Goal: Browse casually: Explore the website without a specific task or goal

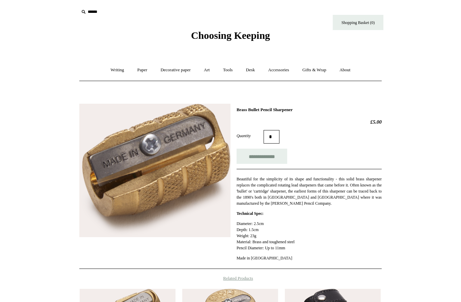
click at [261, 30] on span "Choosing Keeping" at bounding box center [230, 35] width 79 height 11
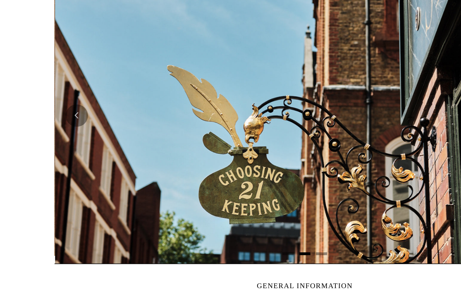
scroll to position [0, 303]
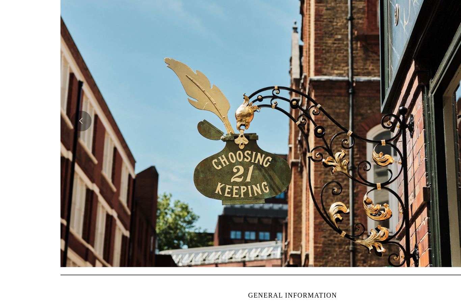
click at [86, 113] on button "Previous" at bounding box center [93, 120] width 14 height 14
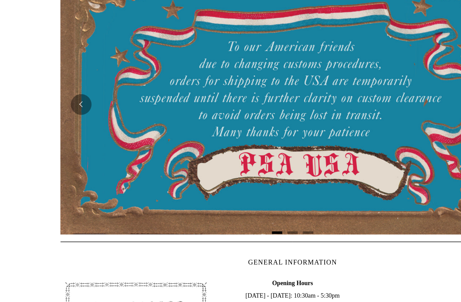
scroll to position [0, 0]
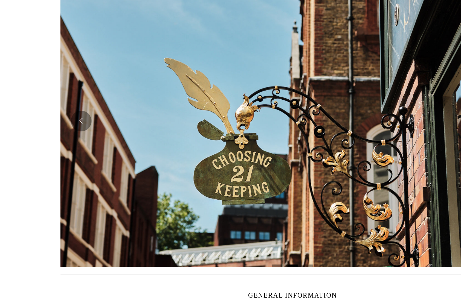
click at [86, 113] on button "Previous" at bounding box center [93, 120] width 14 height 14
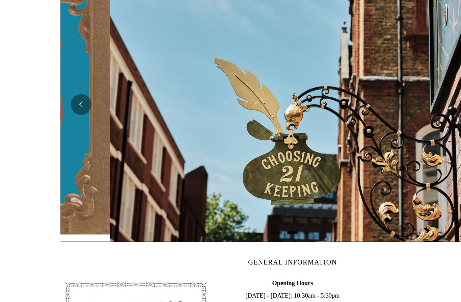
scroll to position [0, 303]
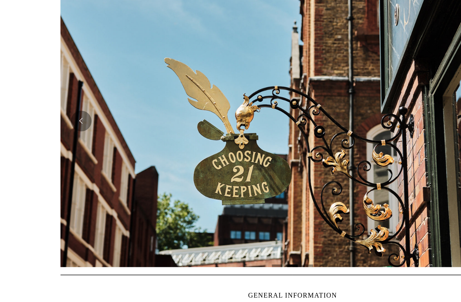
click at [86, 113] on button "Previous" at bounding box center [93, 120] width 14 height 14
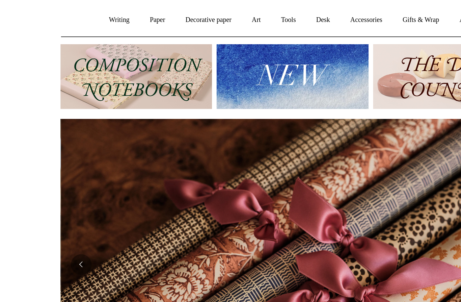
scroll to position [0, 606]
click at [188, 52] on img at bounding box center [230, 50] width 99 height 42
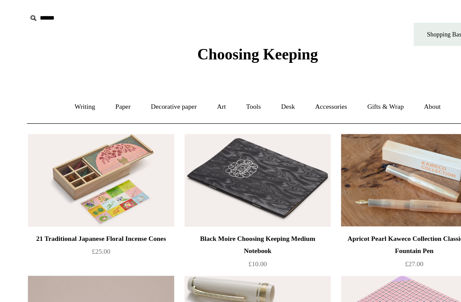
click at [194, 35] on span "Choosing Keeping" at bounding box center [230, 35] width 79 height 11
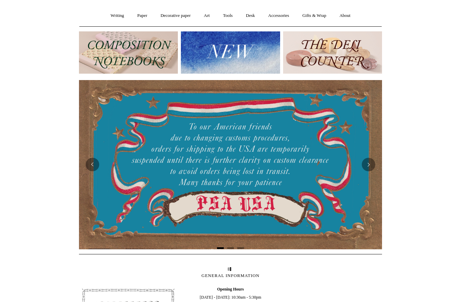
scroll to position [63, 0]
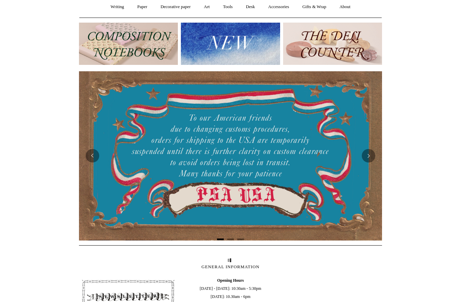
click at [346, 45] on img at bounding box center [332, 44] width 99 height 42
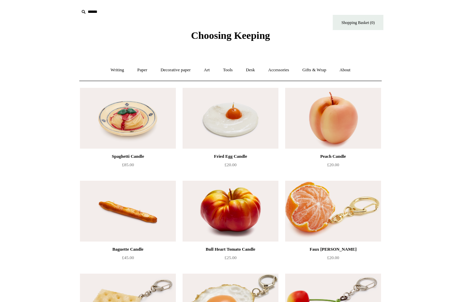
click at [259, 38] on span "Choosing Keeping" at bounding box center [230, 35] width 79 height 11
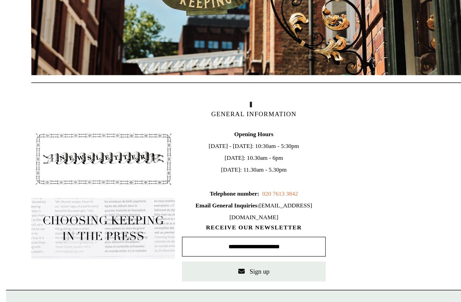
scroll to position [231, 0]
